Goal: Task Accomplishment & Management: Use online tool/utility

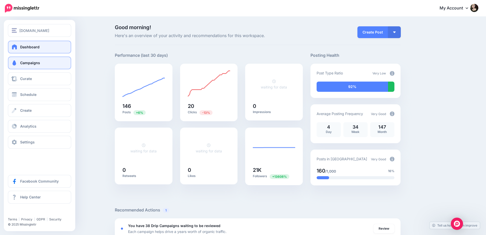
click at [34, 64] on span "Campaigns" at bounding box center [30, 62] width 20 height 4
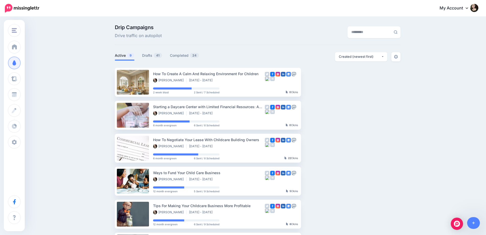
click at [79, 140] on div "Drip Campaigns Drive traffic on autopilot Active 9 41 24" at bounding box center [243, 194] width 486 height 354
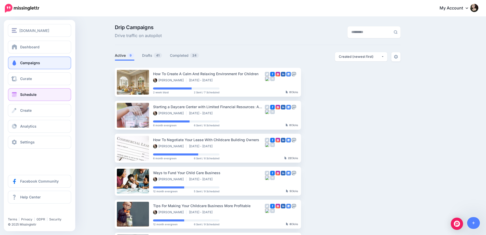
click at [35, 95] on span "Schedule" at bounding box center [28, 94] width 16 height 4
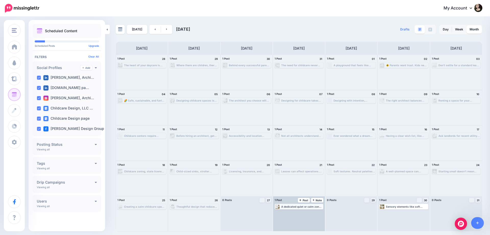
click at [309, 206] on div "A dedicated quiet or calm zone provides children with a space to reset and self…" at bounding box center [302, 206] width 42 height 3
click at [293, 214] on link "Edit" at bounding box center [291, 212] width 32 height 5
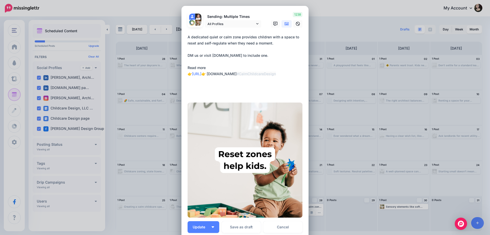
scroll to position [61, 0]
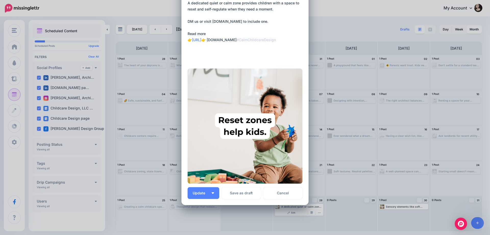
click at [268, 32] on textarea "**********" at bounding box center [246, 30] width 117 height 61
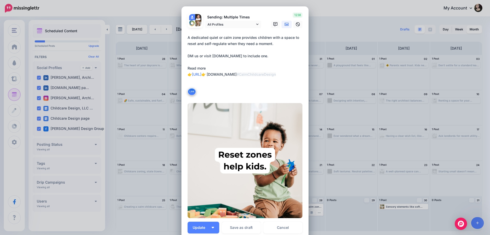
scroll to position [0, 0]
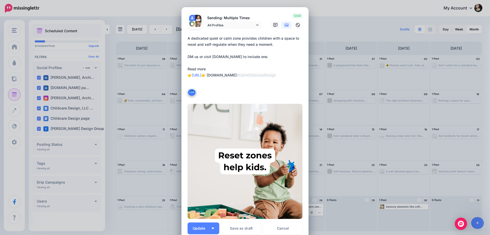
click at [262, 13] on div "Loading Sending: Multiple Times All Profiles" at bounding box center [244, 123] width 127 height 233
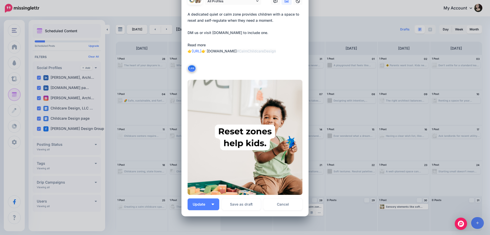
scroll to position [61, 0]
